Goal: Task Accomplishment & Management: Manage account settings

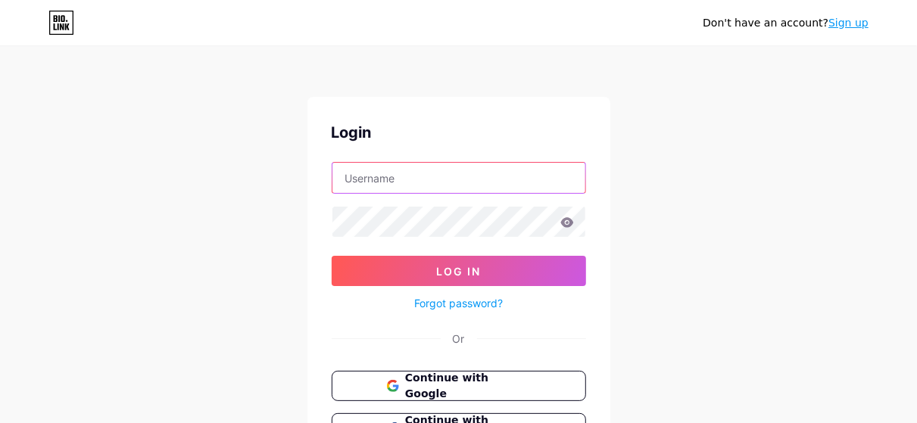
click at [398, 182] on input "text" at bounding box center [458, 178] width 253 height 30
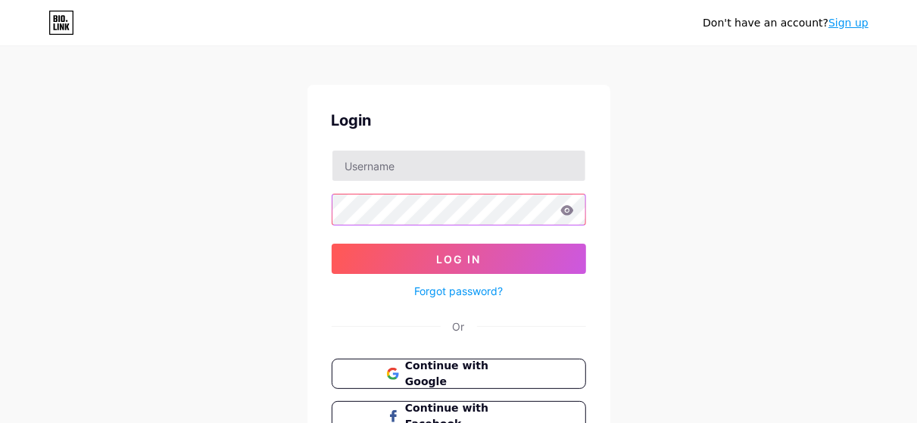
scroll to position [132, 0]
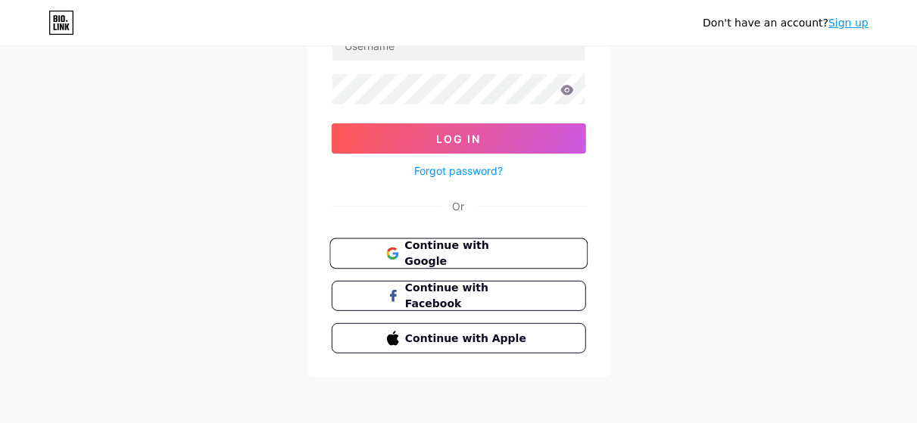
click at [404, 248] on span "Continue with Google" at bounding box center [467, 254] width 126 height 33
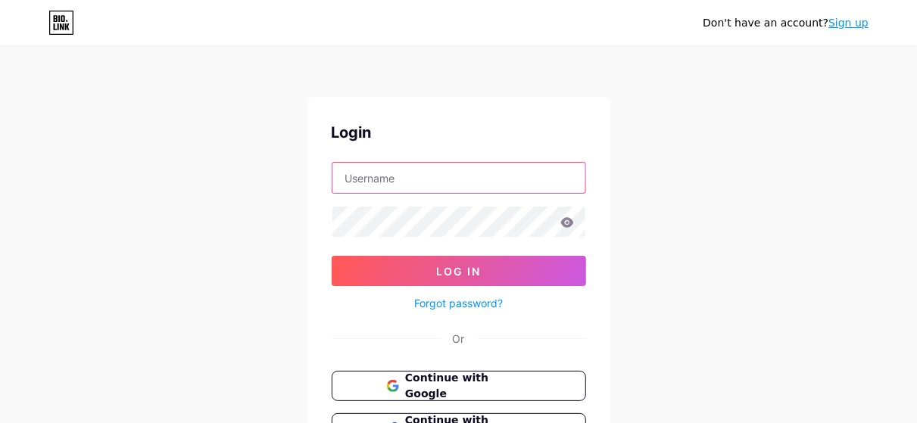
click at [399, 176] on input "text" at bounding box center [458, 178] width 253 height 30
paste input "digitalakd"
type input "digitalakd"
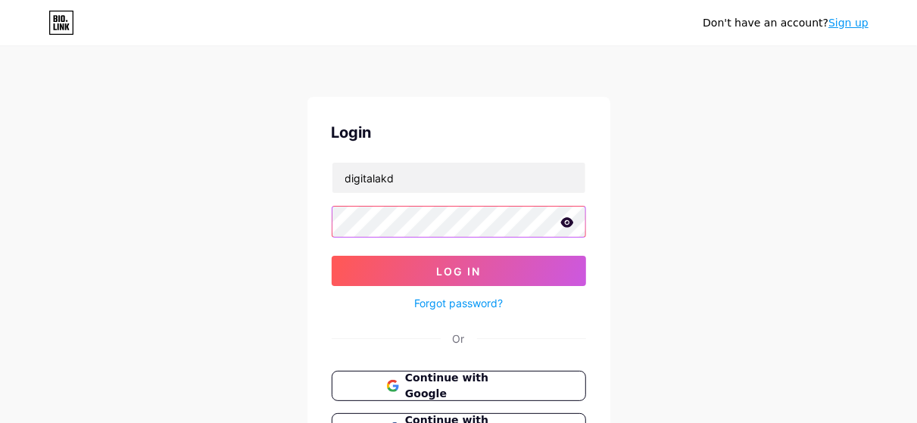
click at [332, 256] on button "Log In" at bounding box center [459, 271] width 254 height 30
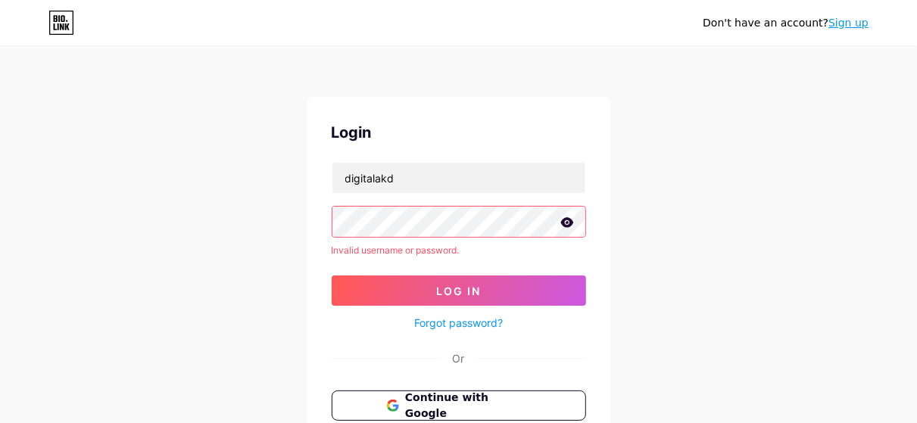
click at [566, 225] on icon at bounding box center [566, 222] width 13 height 10
click at [332, 276] on button "Log In" at bounding box center [459, 291] width 254 height 30
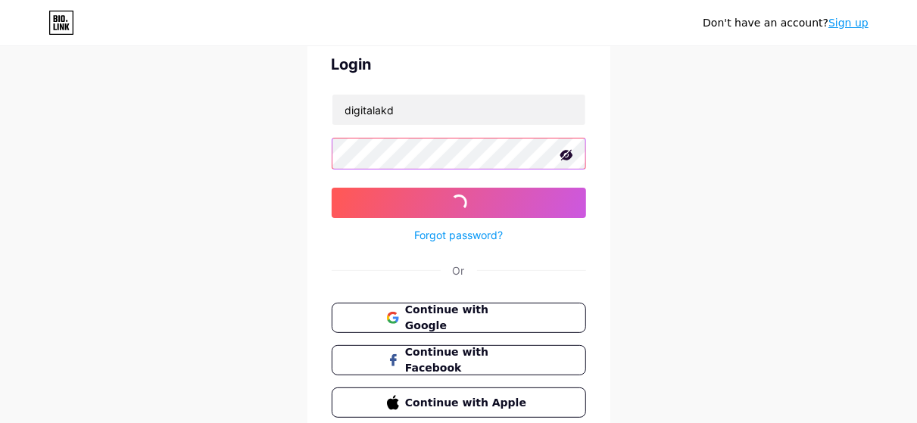
scroll to position [132, 0]
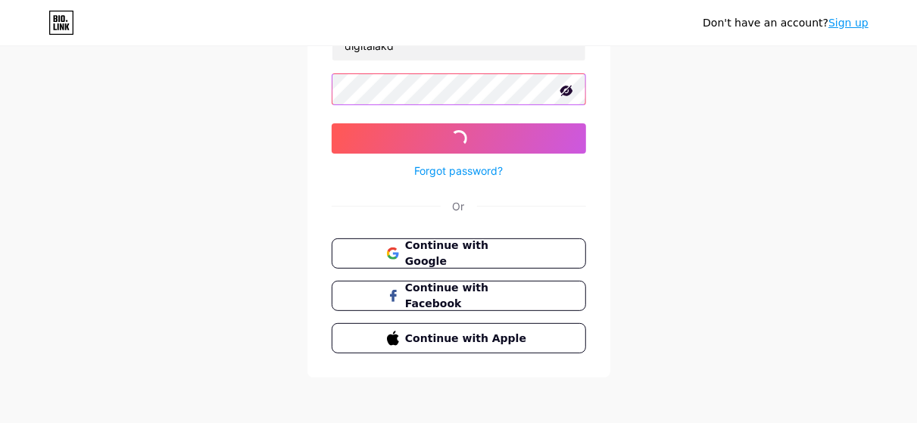
click at [332, 123] on button "Log In" at bounding box center [459, 138] width 254 height 30
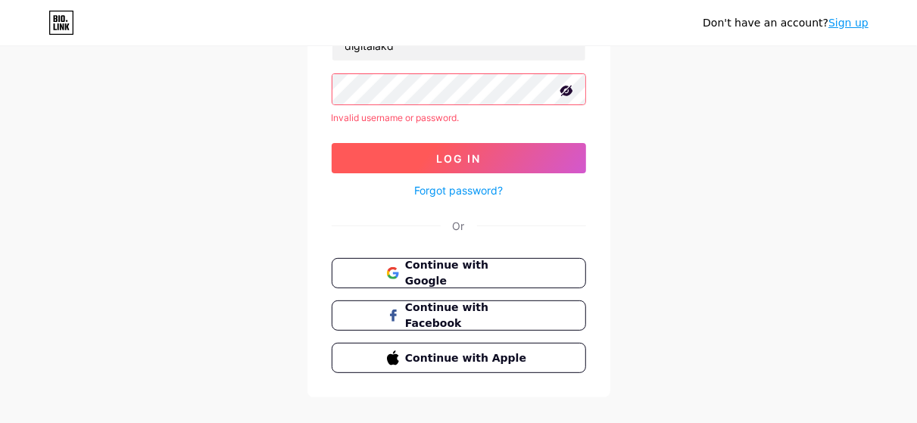
click at [519, 160] on button "Log In" at bounding box center [459, 158] width 254 height 30
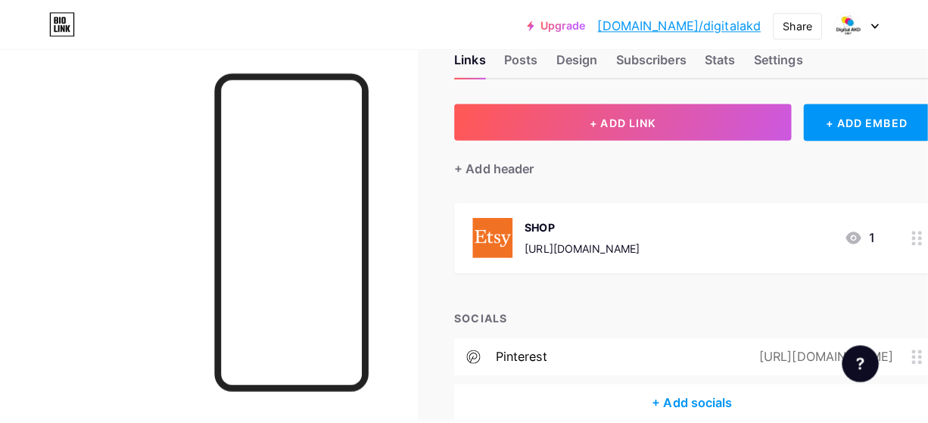
scroll to position [76, 0]
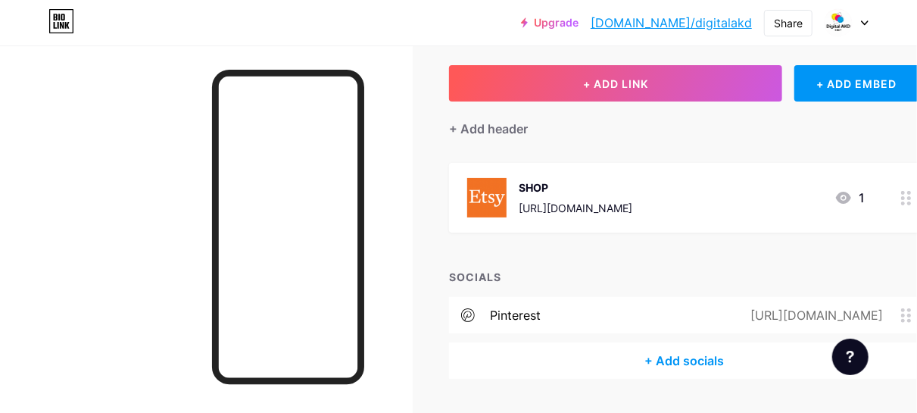
click at [632, 183] on div "SHOP" at bounding box center [576, 187] width 114 height 16
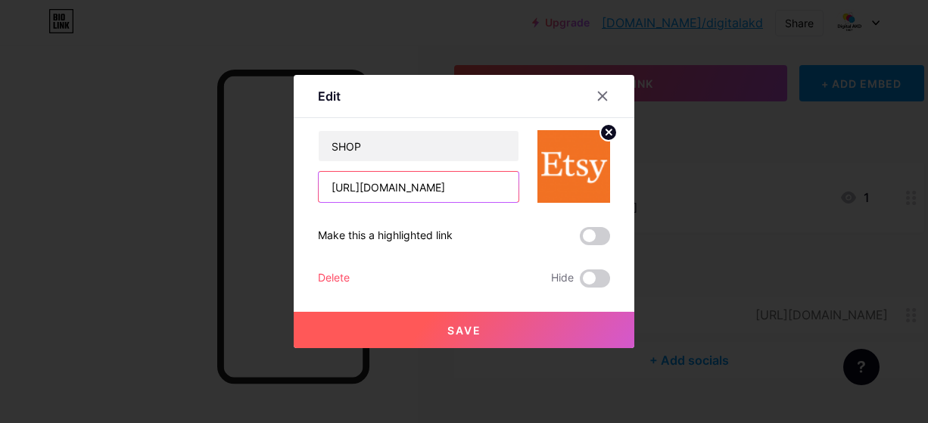
click at [411, 188] on input "https://payhip.com/b/ovPpe" at bounding box center [419, 187] width 200 height 30
paste input "Digitalakdcrafts"
type input "[URL][DOMAIN_NAME]"
click at [463, 324] on span "Save" at bounding box center [464, 330] width 34 height 13
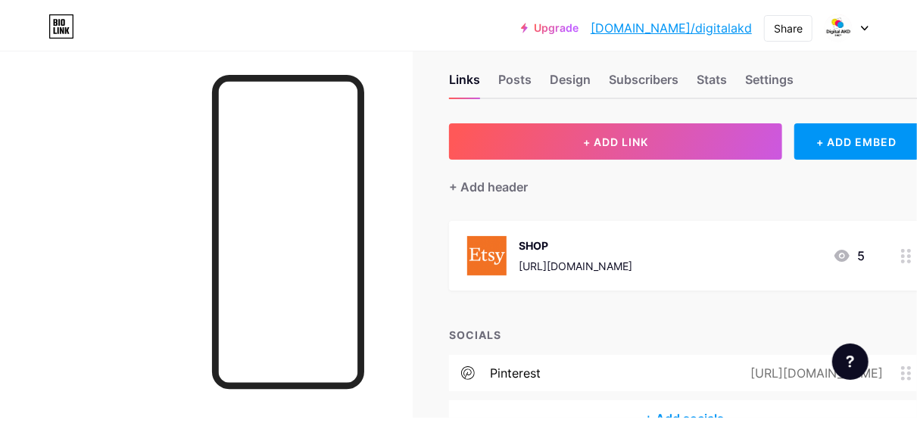
scroll to position [0, 0]
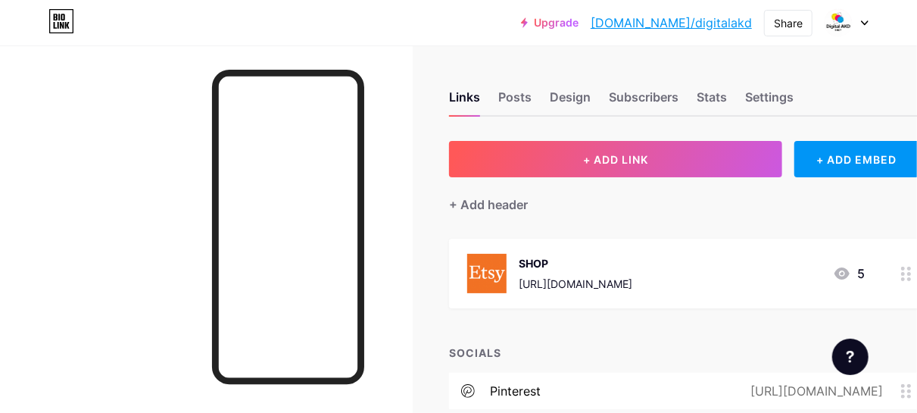
click at [706, 22] on link "[DOMAIN_NAME]/digitalakd" at bounding box center [671, 23] width 161 height 18
click at [570, 89] on div "Design" at bounding box center [570, 101] width 41 height 27
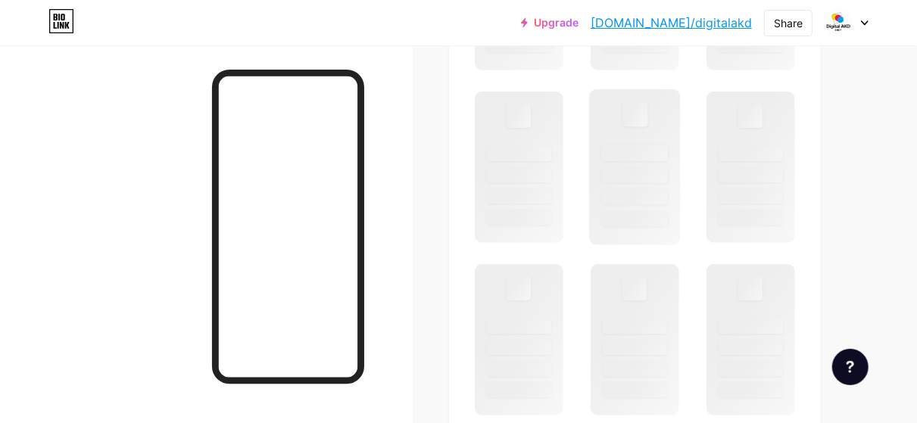
scroll to position [379, 0]
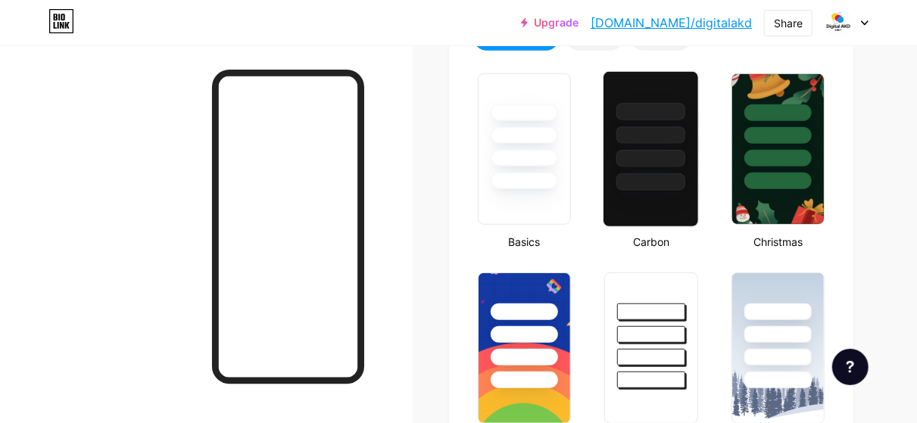
click at [655, 167] on div at bounding box center [651, 158] width 70 height 17
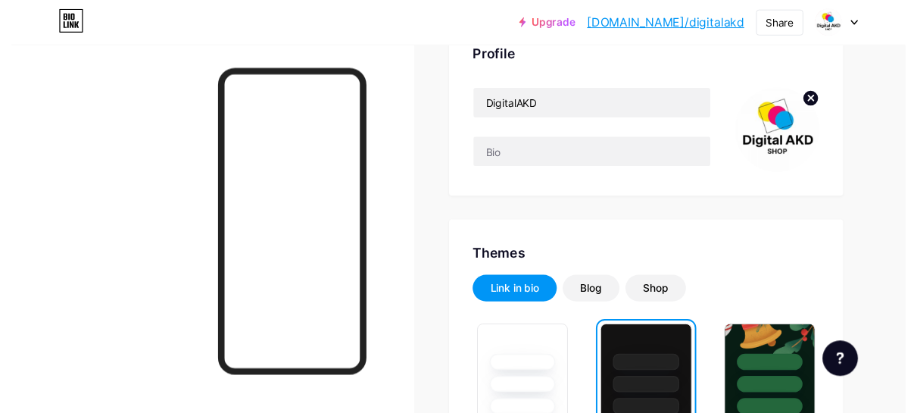
scroll to position [0, 0]
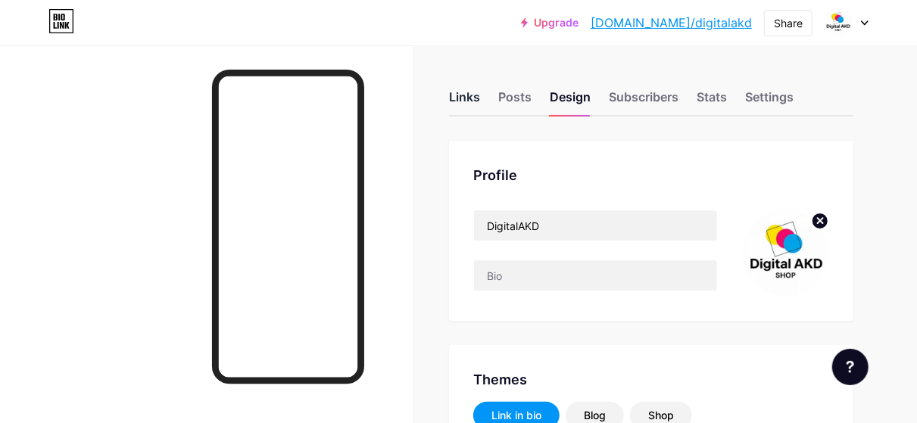
click at [472, 101] on div "Links" at bounding box center [464, 101] width 31 height 27
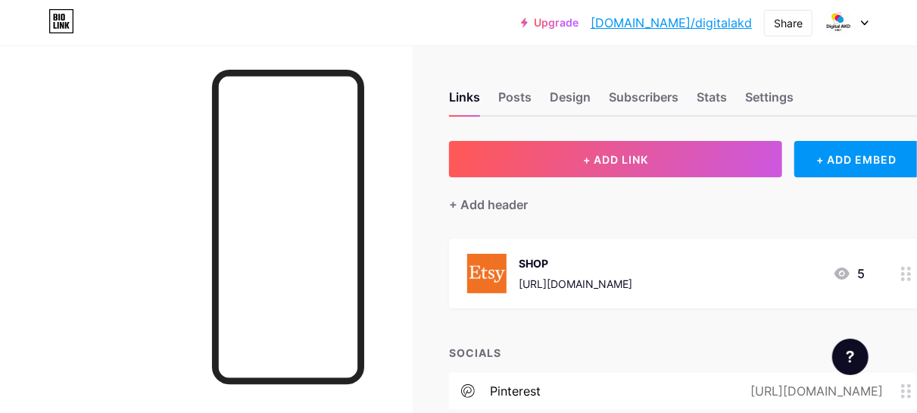
click at [562, 260] on div "SHOP" at bounding box center [576, 263] width 114 height 16
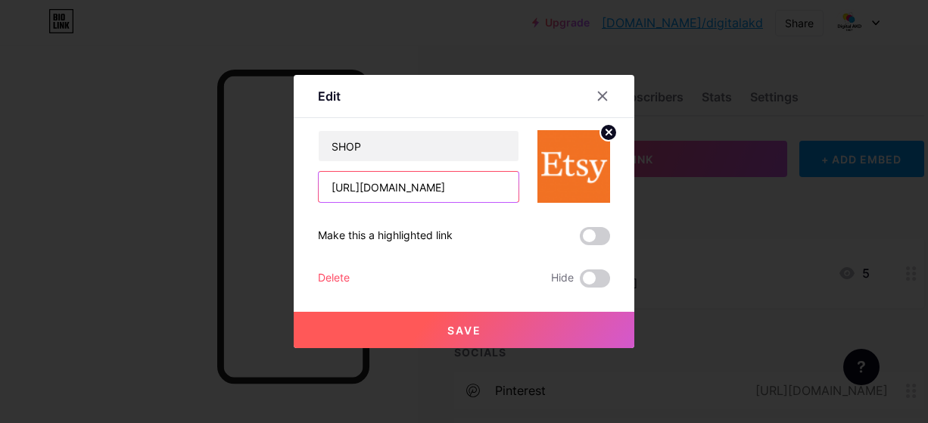
click at [420, 195] on input "[URL][DOMAIN_NAME]" at bounding box center [419, 187] width 200 height 30
click at [415, 164] on div "SHOP https://payhip.com/Digitalakdcrafts" at bounding box center [418, 166] width 201 height 73
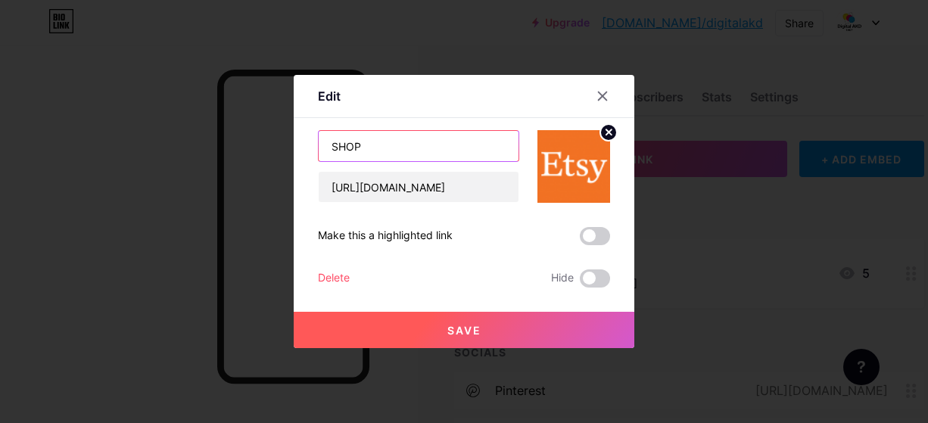
click at [405, 148] on input "SHOP" at bounding box center [419, 146] width 200 height 30
paste input "Grab Your Crochet Patterns Here!"
type input "Grab Your Crochet Patterns Here!"
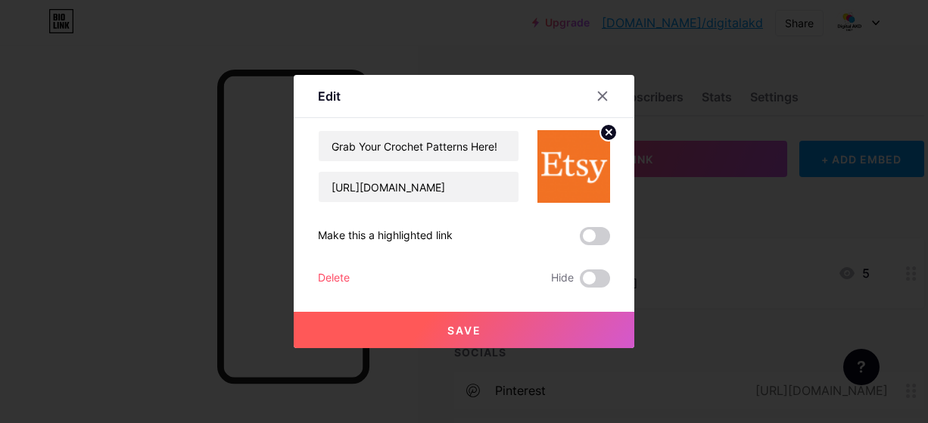
click at [531, 323] on button "Save" at bounding box center [464, 330] width 341 height 36
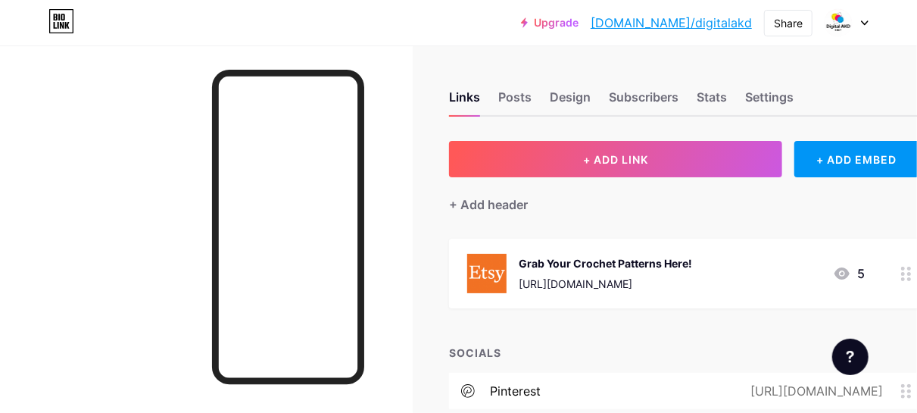
click at [65, 20] on icon at bounding box center [61, 21] width 26 height 24
click at [470, 112] on div "Links" at bounding box center [464, 101] width 31 height 27
click at [470, 103] on div "Links" at bounding box center [464, 101] width 31 height 27
click at [66, 30] on icon at bounding box center [61, 21] width 26 height 24
click at [58, 15] on icon at bounding box center [61, 21] width 26 height 24
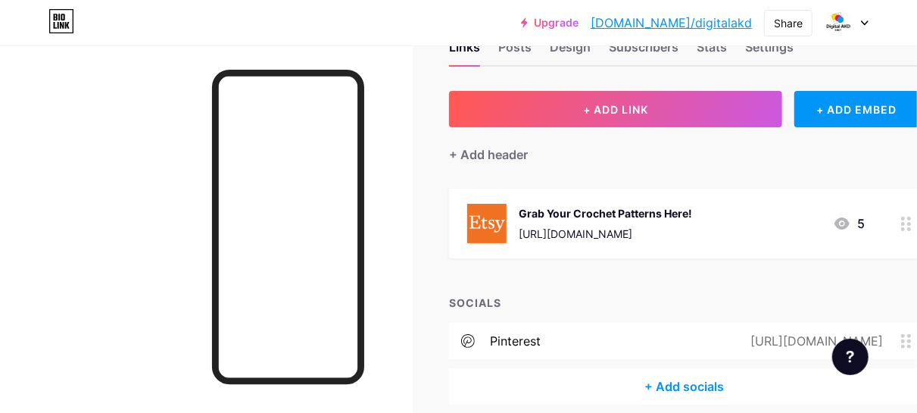
scroll to position [117, 0]
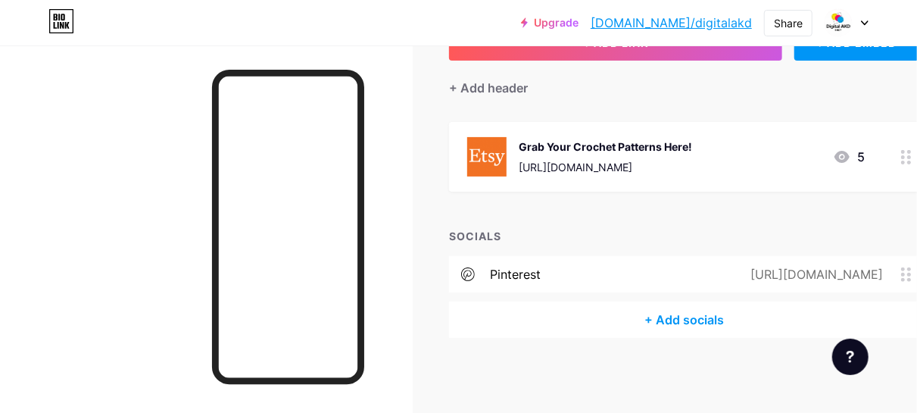
click at [856, 24] on div at bounding box center [846, 22] width 44 height 27
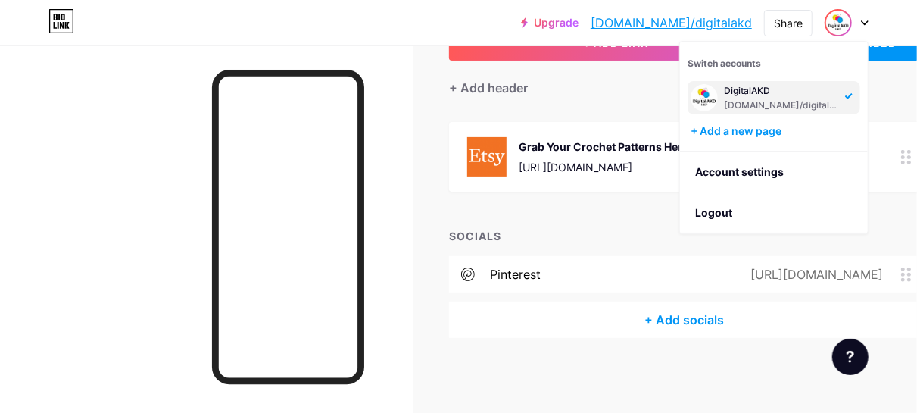
click at [623, 71] on div "+ Add header" at bounding box center [684, 79] width 470 height 37
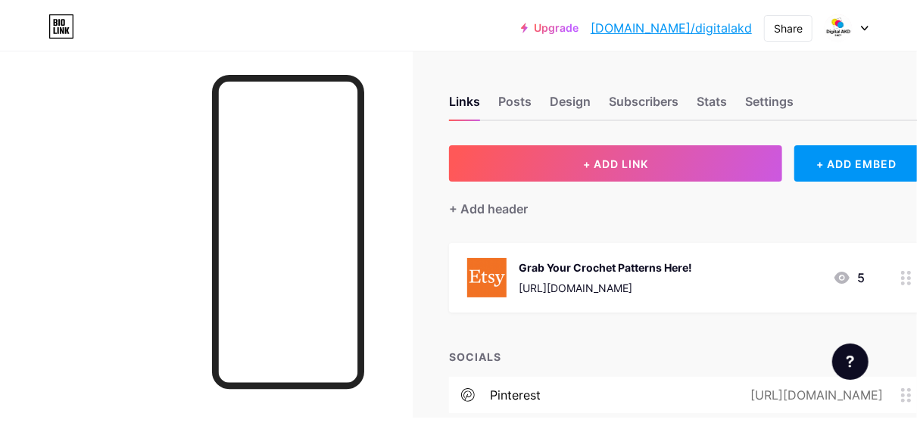
scroll to position [0, 0]
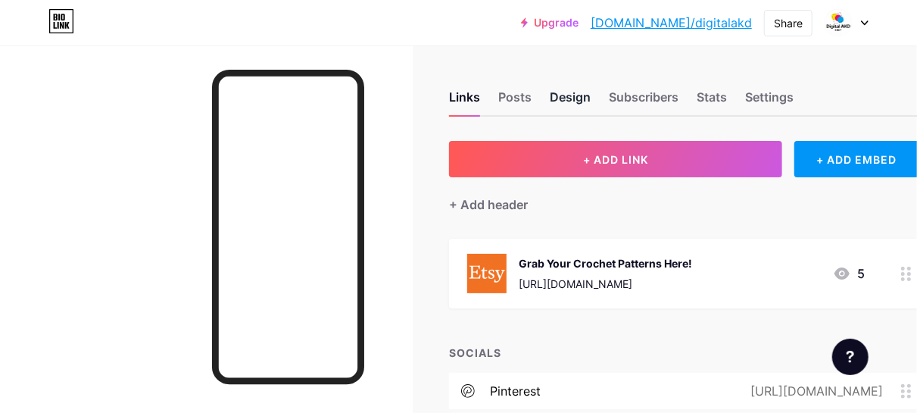
click at [555, 107] on div "Design" at bounding box center [570, 101] width 41 height 27
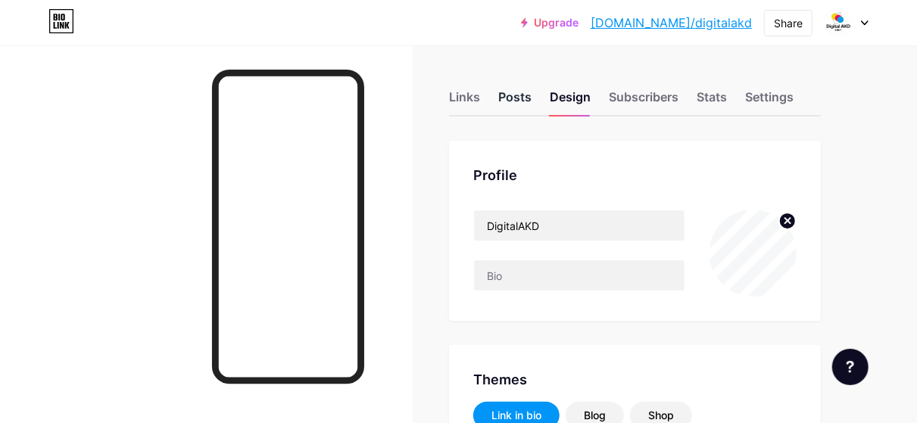
click at [527, 104] on div "Posts" at bounding box center [514, 101] width 33 height 27
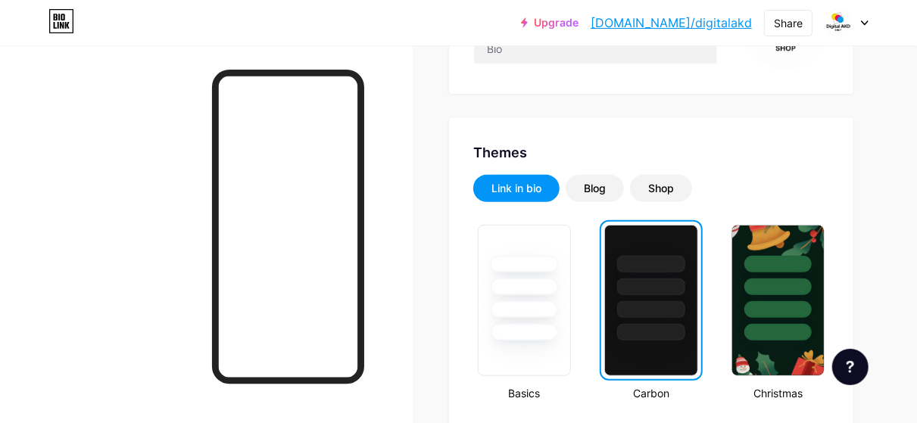
scroll to position [100, 0]
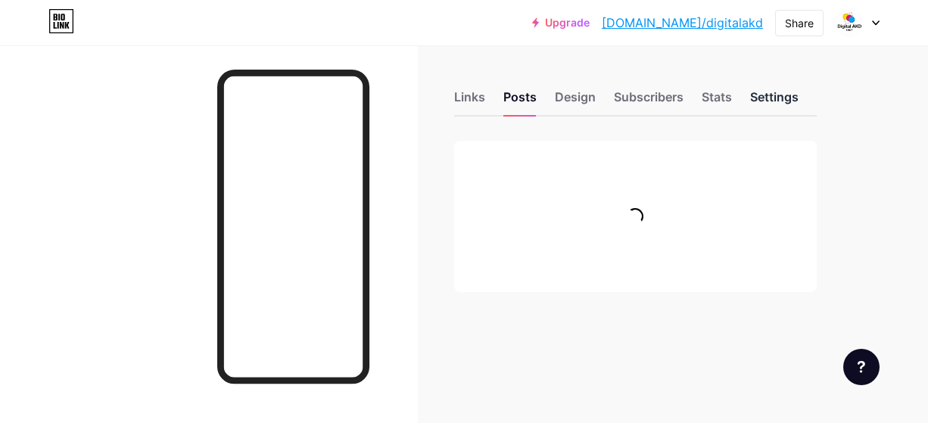
click at [772, 98] on div "Settings" at bounding box center [774, 101] width 48 height 27
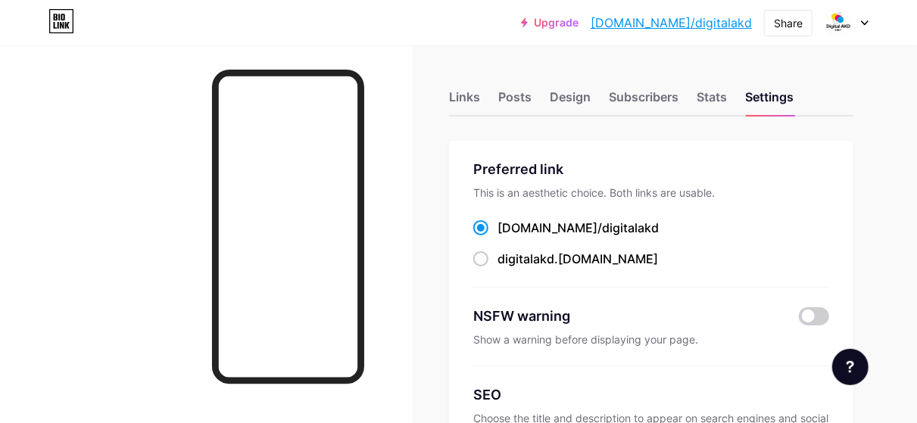
click at [37, 24] on div "Upgrade [DOMAIN_NAME]/digita... [DOMAIN_NAME]/digitalakd Share Switch accounts …" at bounding box center [458, 22] width 917 height 27
click at [57, 26] on icon at bounding box center [61, 21] width 26 height 24
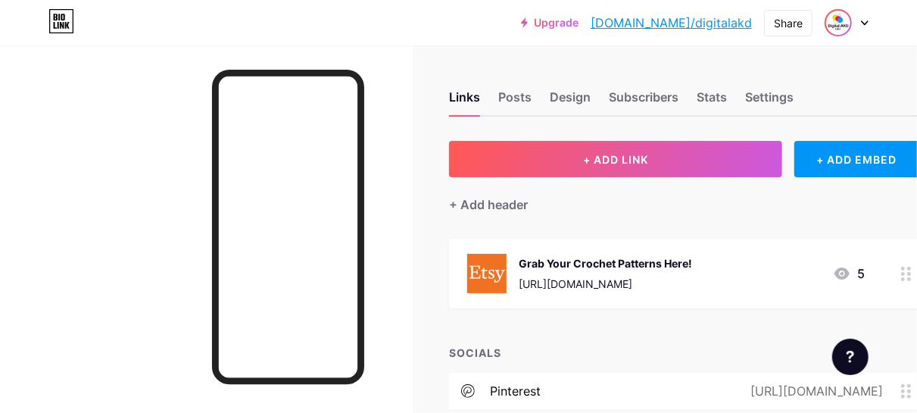
click at [845, 25] on img at bounding box center [838, 23] width 24 height 24
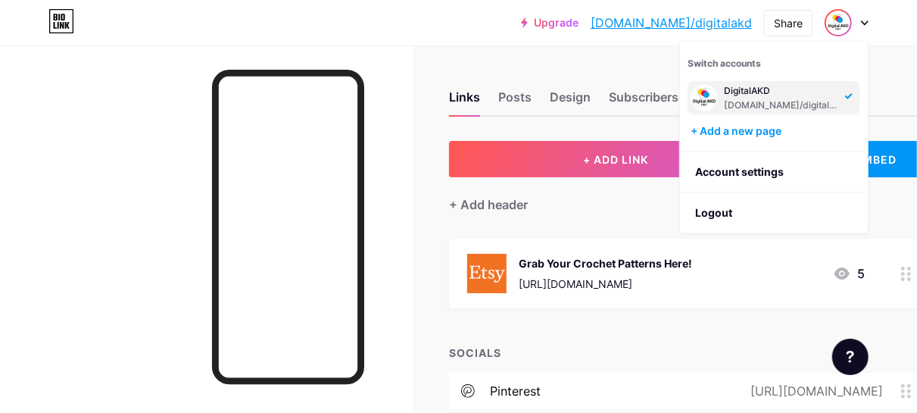
click at [529, 56] on div "Links Posts Design Subscribers Stats Settings + ADD LINK + ADD EMBED + Add head…" at bounding box center [491, 287] width 983 height 485
